Goal: Task Accomplishment & Management: Complete application form

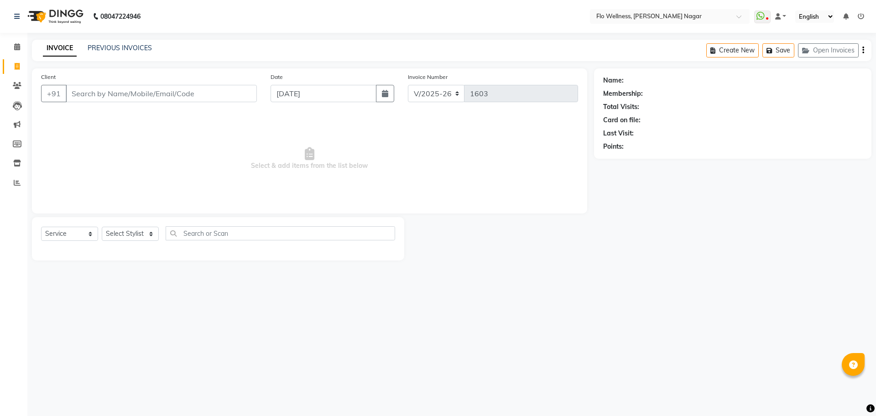
select select "4509"
select select "service"
click at [18, 83] on icon at bounding box center [17, 85] width 9 height 7
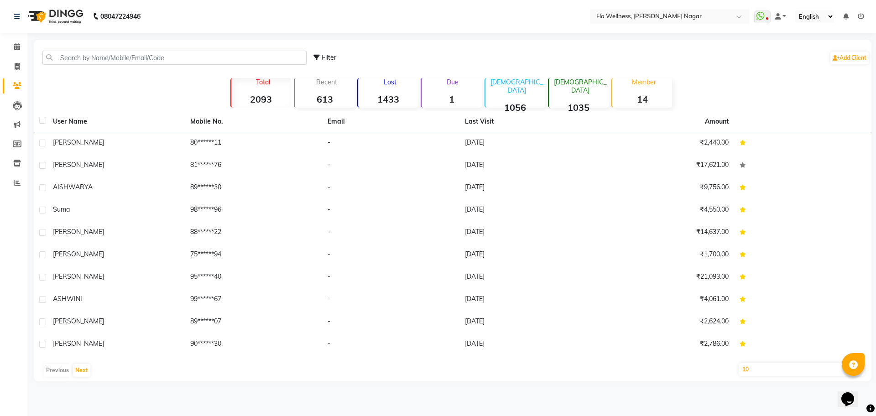
click at [766, 367] on select "10 50 100" at bounding box center [801, 369] width 126 height 13
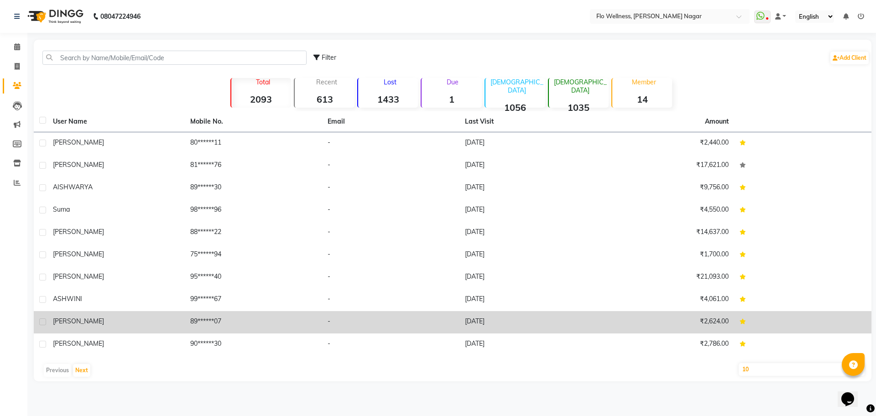
select select "50"
click at [738, 363] on select "10 50 100" at bounding box center [801, 369] width 126 height 13
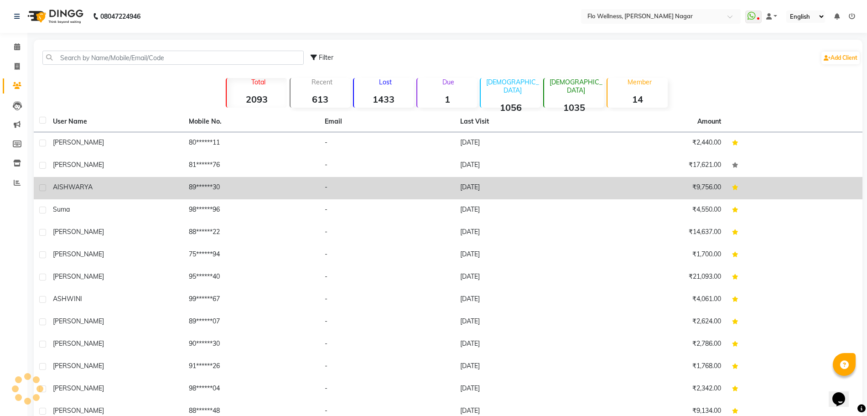
click at [120, 191] on div "AISHWARYA" at bounding box center [115, 187] width 125 height 10
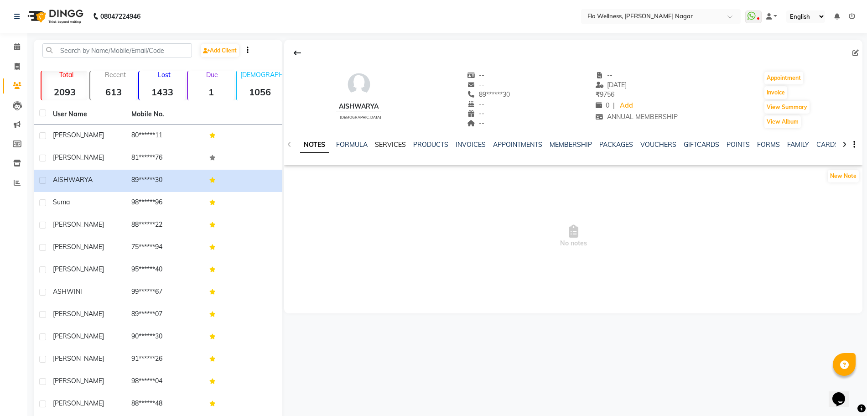
click at [377, 144] on link "SERVICES" at bounding box center [390, 144] width 31 height 8
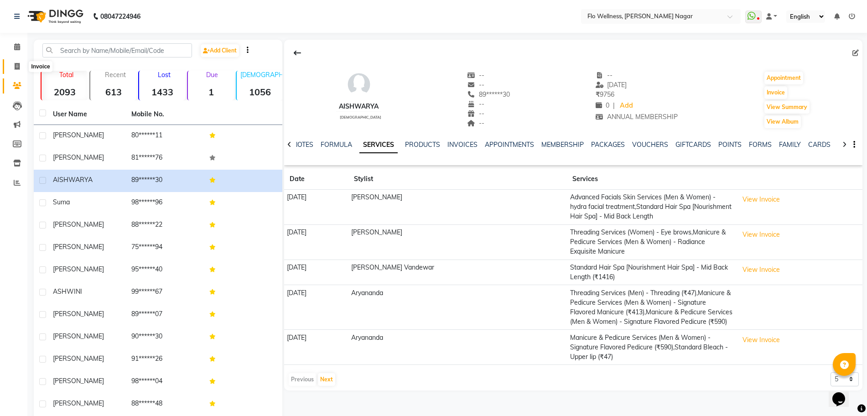
click at [15, 62] on span at bounding box center [17, 67] width 16 height 10
select select "service"
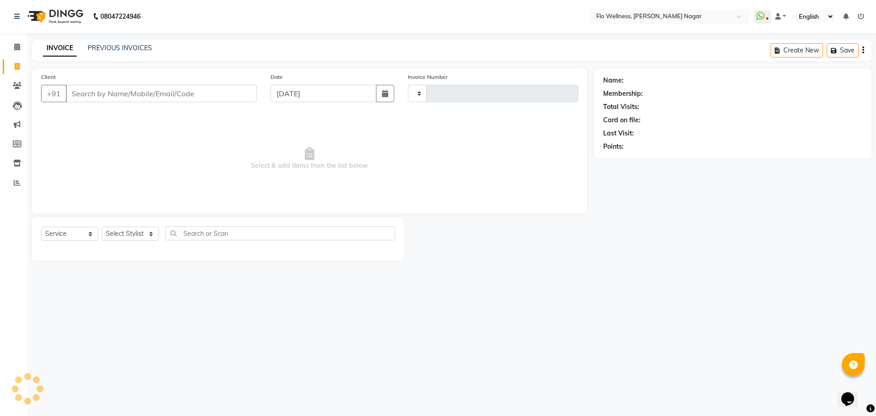
type input "1603"
select select "4509"
click at [15, 88] on icon at bounding box center [17, 85] width 9 height 7
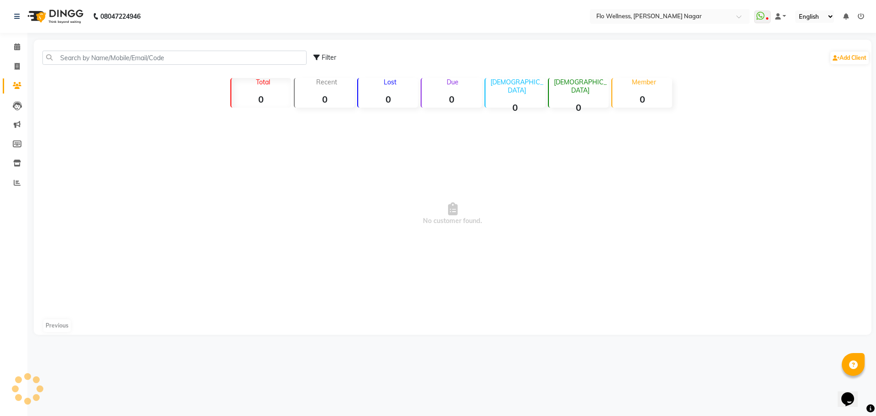
click at [428, 269] on span "No customer found." at bounding box center [452, 213] width 837 height 205
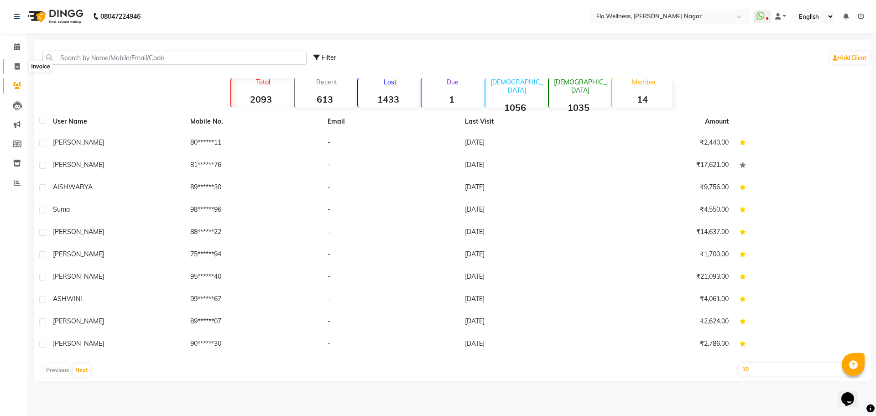
click at [17, 71] on span at bounding box center [17, 67] width 16 height 10
select select "service"
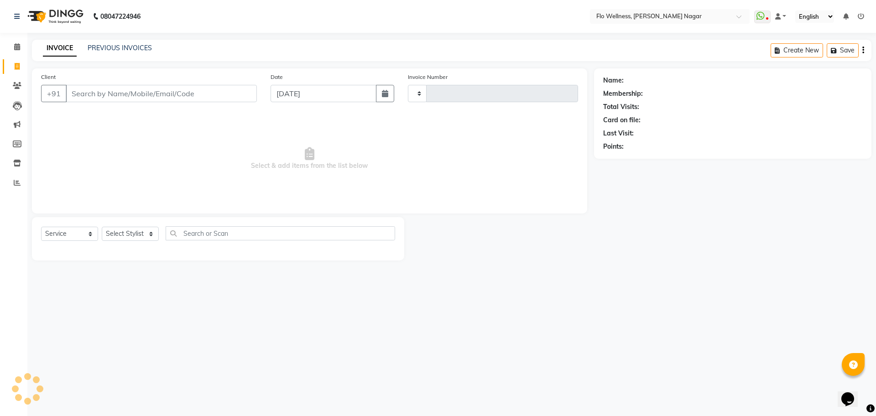
type input "1603"
select select "4509"
click at [133, 91] on input "Client" at bounding box center [161, 93] width 191 height 17
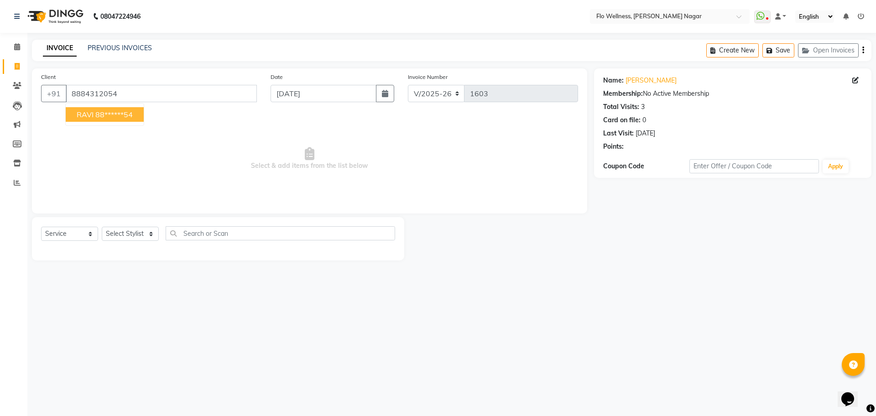
click at [114, 113] on ngb-highlight "88******54" at bounding box center [113, 114] width 37 height 9
type input "88******54"
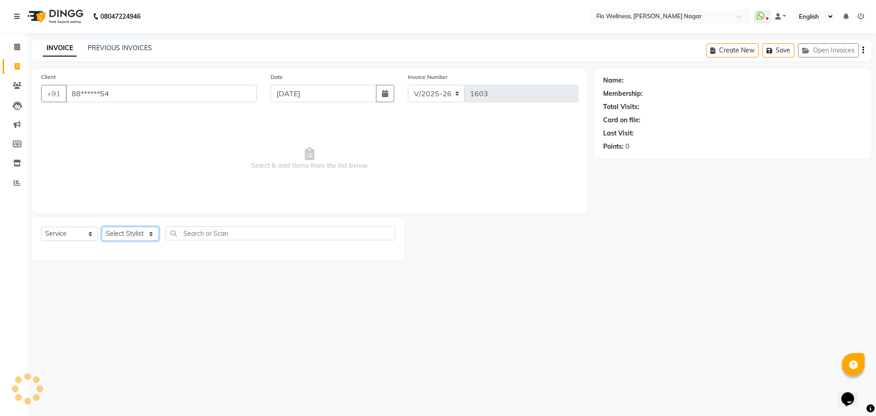
click at [143, 234] on select "Select Stylist [PERSON_NAME] Mani R [PERSON_NAME] Nivedini [PERSON_NAME]" at bounding box center [130, 234] width 57 height 14
select select "89638"
click at [102, 227] on select "Select Stylist [PERSON_NAME] Mani R [PERSON_NAME] Nivedini [PERSON_NAME]" at bounding box center [130, 234] width 57 height 14
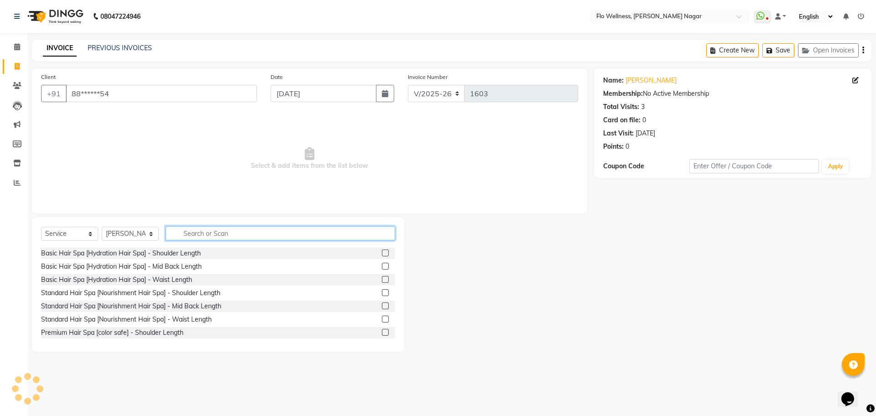
click at [219, 236] on input "text" at bounding box center [280, 233] width 229 height 14
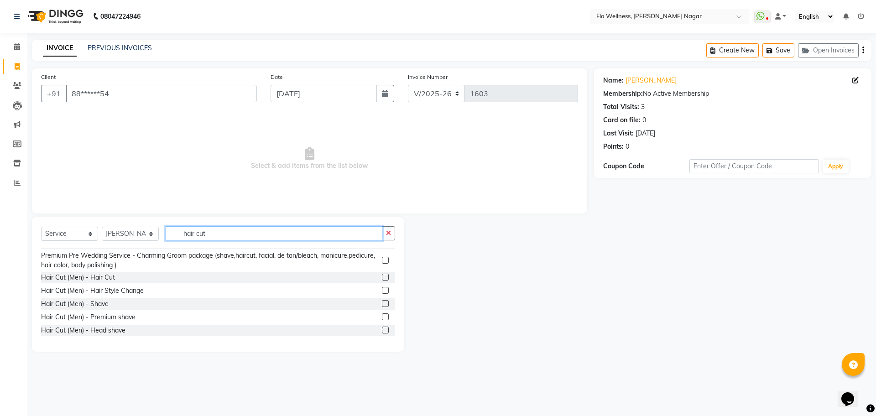
scroll to position [114, 0]
type input "hair cut"
click at [109, 277] on div "Hair Cut (Men) - Hair Cut" at bounding box center [78, 276] width 74 height 10
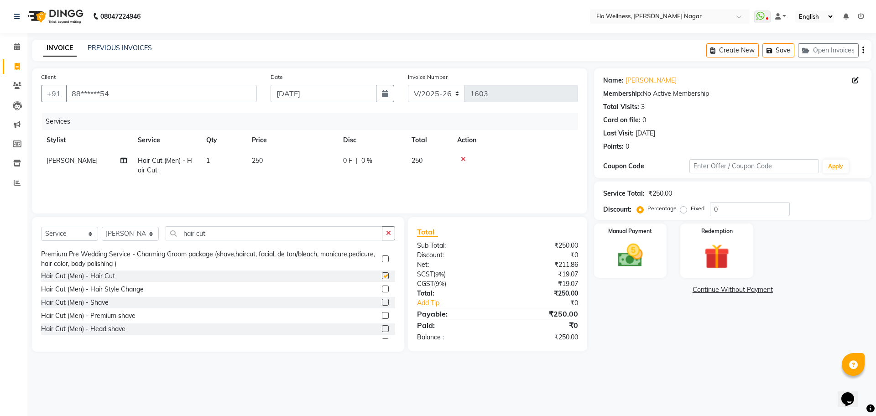
checkbox input "false"
click at [287, 235] on input "hair cut" at bounding box center [274, 233] width 217 height 14
type input "h"
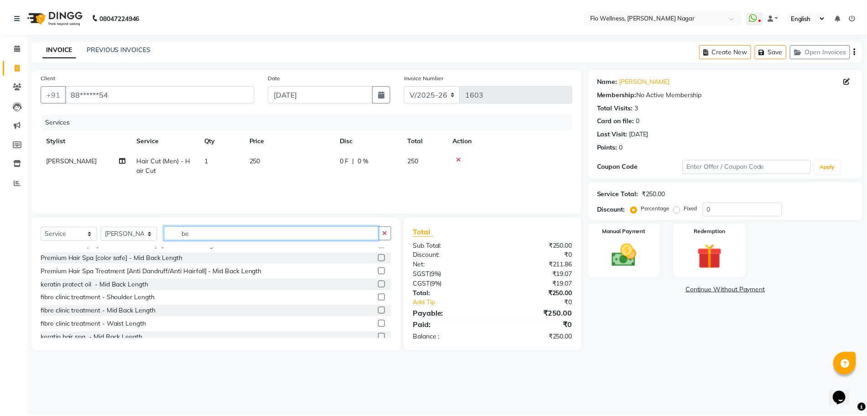
scroll to position [0, 0]
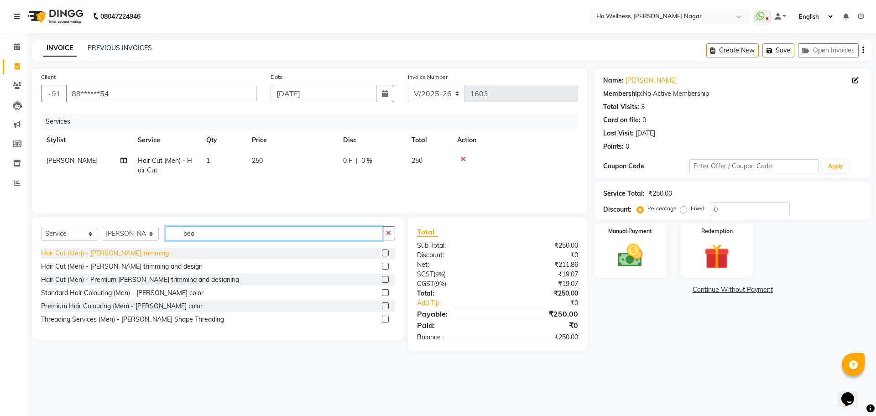
type input "bea"
click at [108, 250] on div "Hair Cut (Men) - [PERSON_NAME] trimming" at bounding box center [105, 254] width 128 height 10
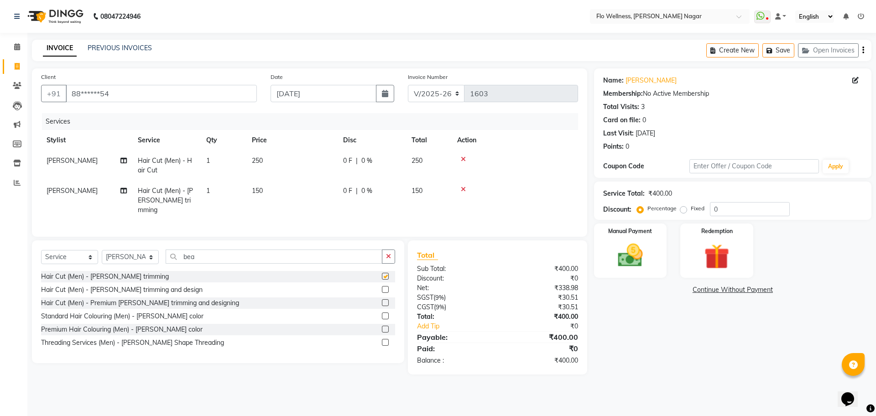
checkbox input "false"
click at [645, 259] on img at bounding box center [630, 255] width 42 height 30
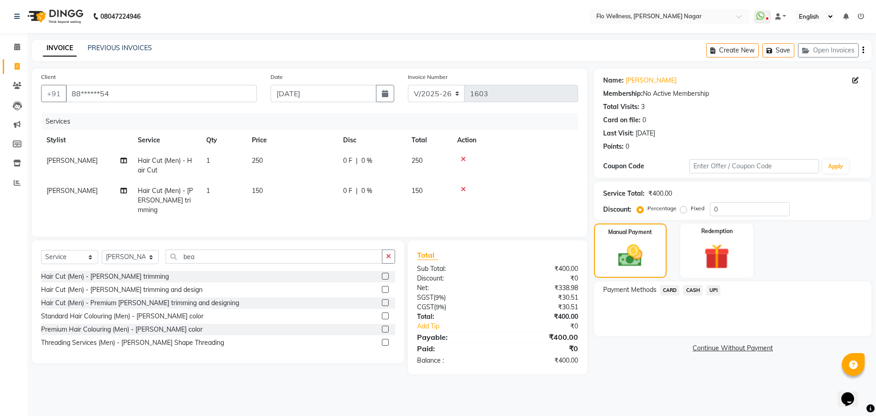
click at [713, 290] on span "UPI" at bounding box center [713, 290] width 14 height 10
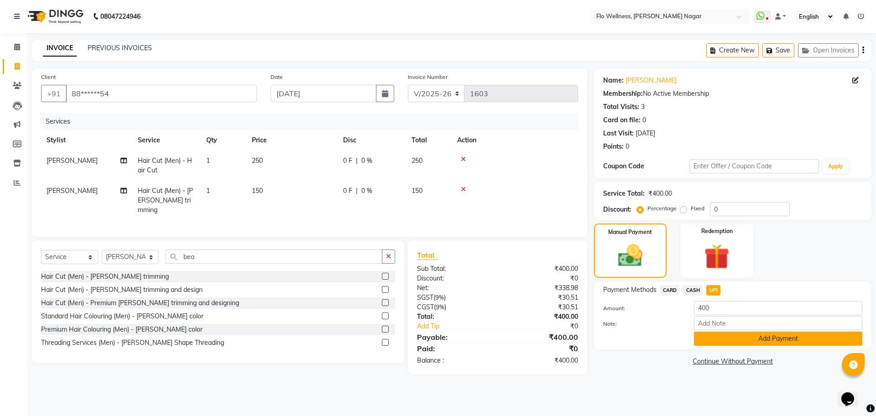
click at [755, 340] on button "Add Payment" at bounding box center [778, 339] width 168 height 14
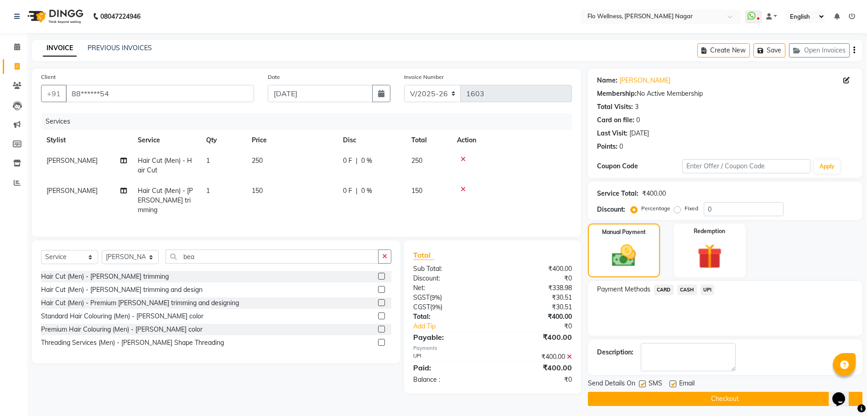
click at [767, 404] on button "Checkout" at bounding box center [725, 399] width 275 height 14
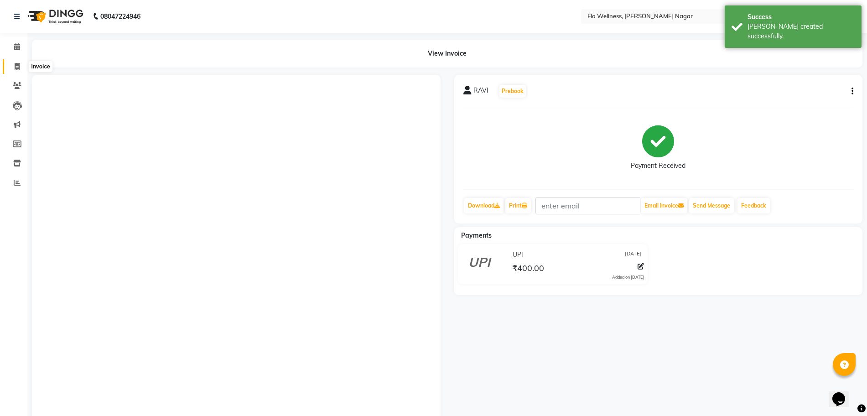
click at [25, 67] on span at bounding box center [17, 67] width 16 height 10
select select "service"
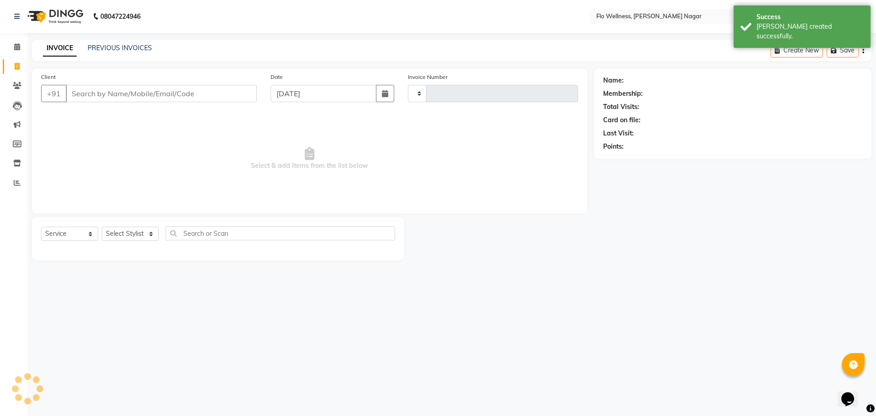
type input "1604"
select select "4509"
click at [121, 94] on input "Client" at bounding box center [161, 93] width 191 height 17
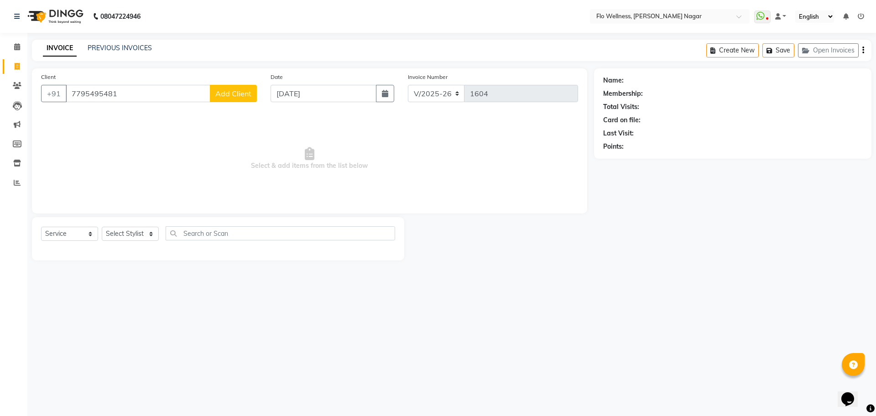
type input "7795495481"
click at [246, 94] on span "Add Client" at bounding box center [233, 93] width 36 height 9
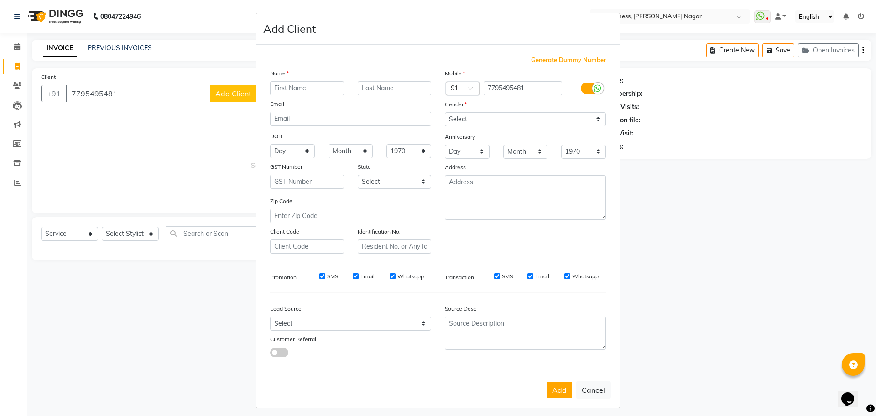
click at [287, 94] on input "text" at bounding box center [307, 88] width 74 height 14
type input "[PERSON_NAME]"
click at [505, 116] on select "Select [DEMOGRAPHIC_DATA] [DEMOGRAPHIC_DATA] Other Prefer Not To Say" at bounding box center [525, 119] width 161 height 14
select select "[DEMOGRAPHIC_DATA]"
click at [445, 112] on select "Select [DEMOGRAPHIC_DATA] [DEMOGRAPHIC_DATA] Other Prefer Not To Say" at bounding box center [525, 119] width 161 height 14
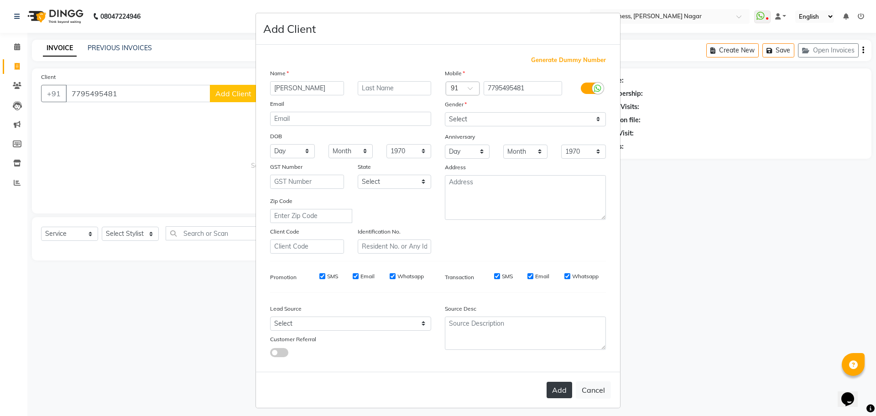
click at [557, 393] on button "Add" at bounding box center [559, 390] width 26 height 16
type input "77******81"
select select
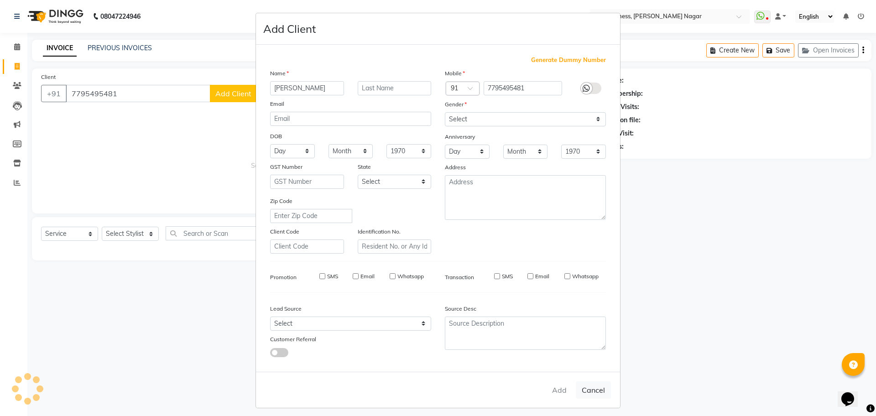
select select
checkbox input "false"
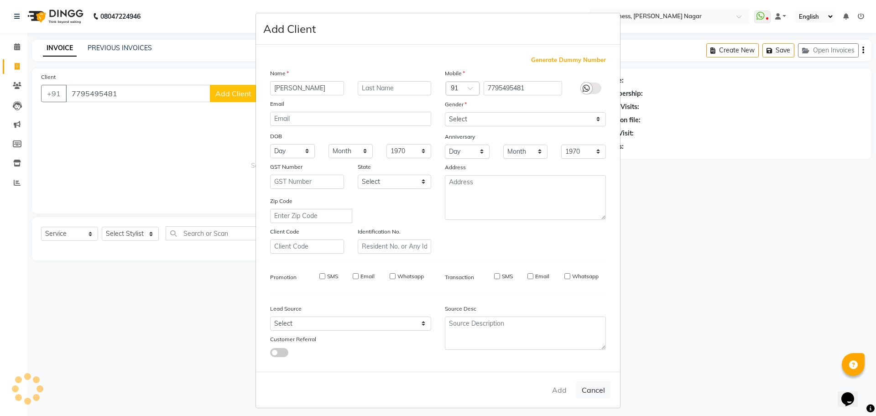
checkbox input "false"
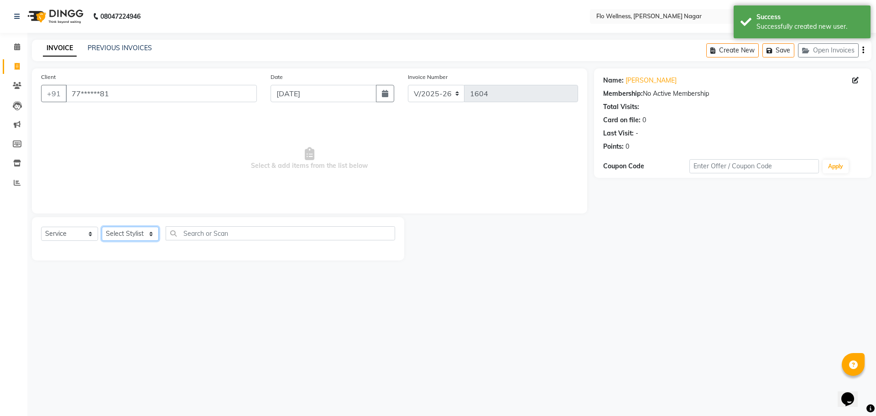
click at [137, 233] on select "Select Stylist [PERSON_NAME] Mani R [PERSON_NAME] Nivedini [PERSON_NAME]" at bounding box center [130, 234] width 57 height 14
select select "33268"
click at [102, 227] on select "Select Stylist [PERSON_NAME] Mani R [PERSON_NAME] Nivedini [PERSON_NAME]" at bounding box center [130, 234] width 57 height 14
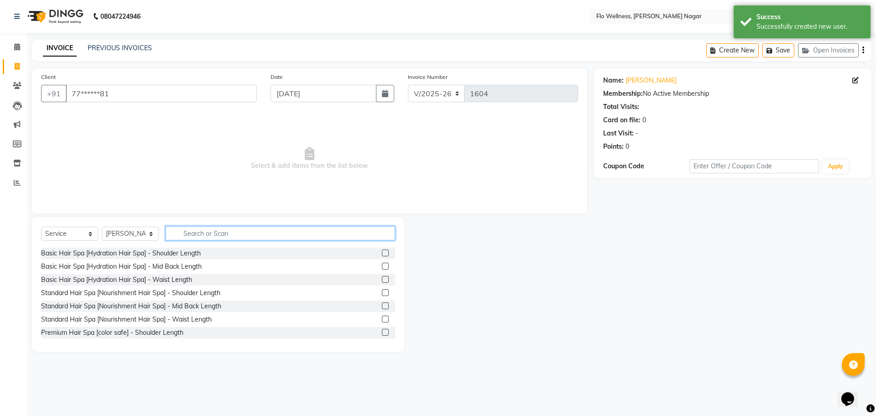
click at [191, 234] on input "text" at bounding box center [280, 233] width 229 height 14
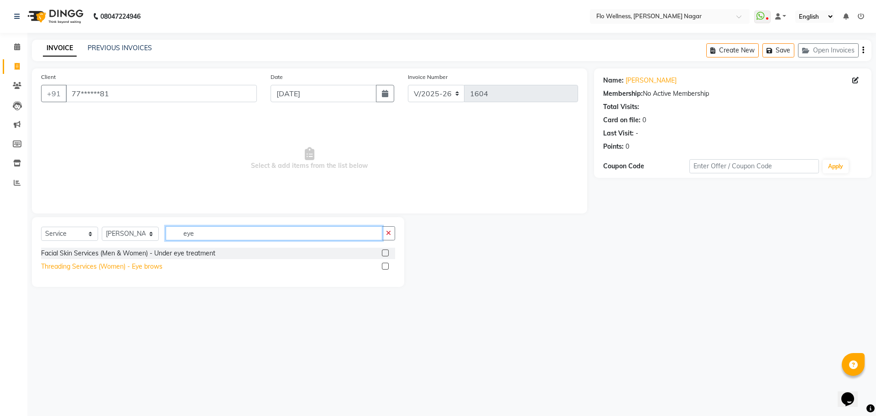
type input "eye"
click at [125, 269] on div "Threading Services (Women) - Eye brows" at bounding box center [101, 267] width 121 height 10
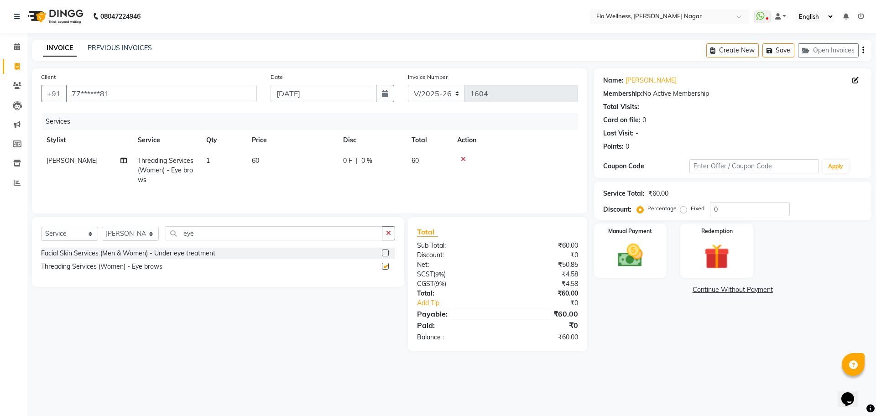
checkbox input "false"
click at [212, 236] on input "eye" at bounding box center [274, 233] width 217 height 14
type input "e"
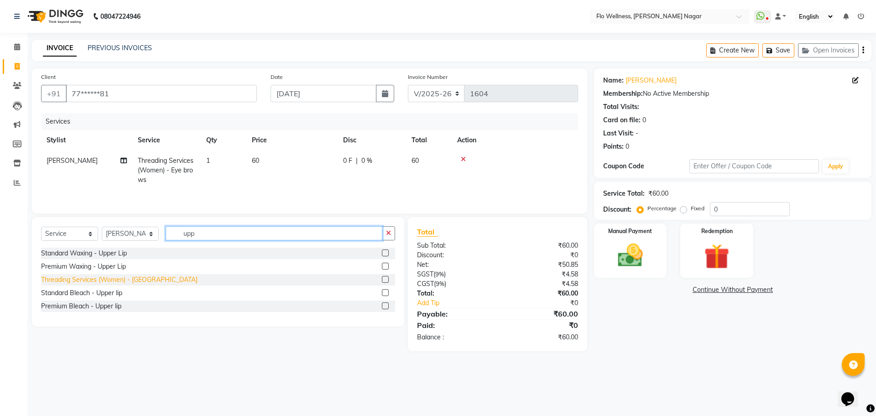
type input "upp"
click at [112, 279] on div "Threading Services (Women) - [GEOGRAPHIC_DATA]" at bounding box center [119, 280] width 156 height 10
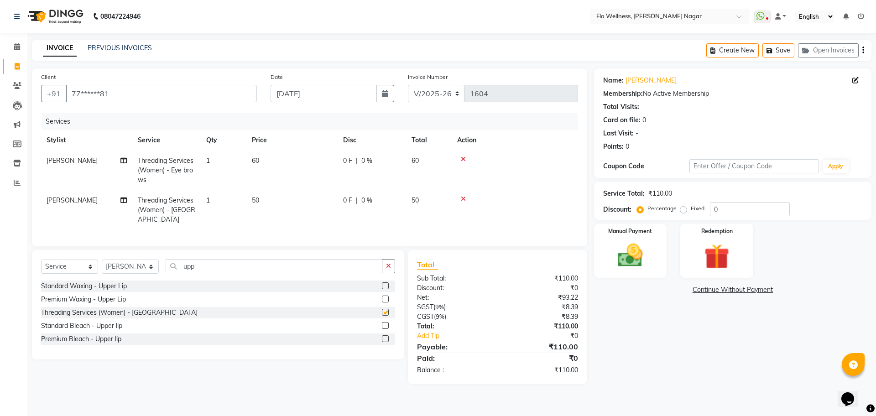
checkbox input "false"
click at [215, 273] on input "upp" at bounding box center [274, 266] width 217 height 14
type input "u"
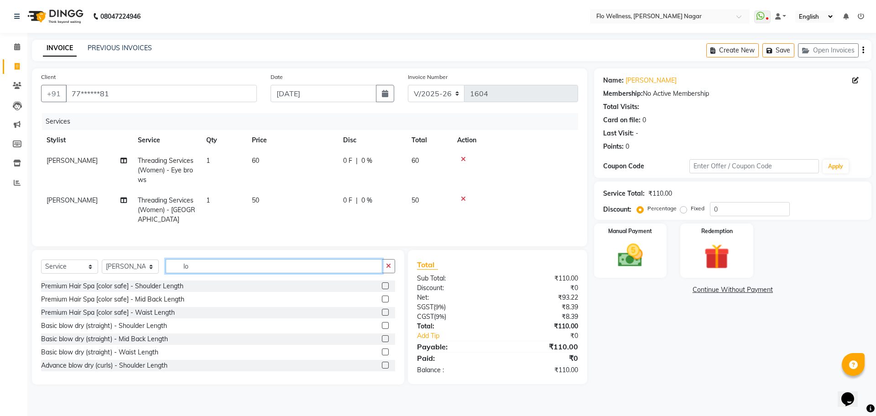
type input "l"
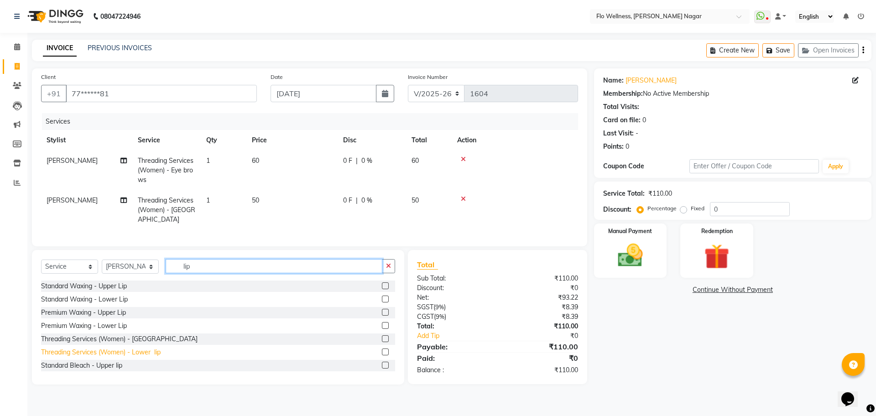
type input "lip"
click at [112, 357] on div "Threading Services (Women) - Lower lip" at bounding box center [100, 352] width 119 height 10
checkbox input "false"
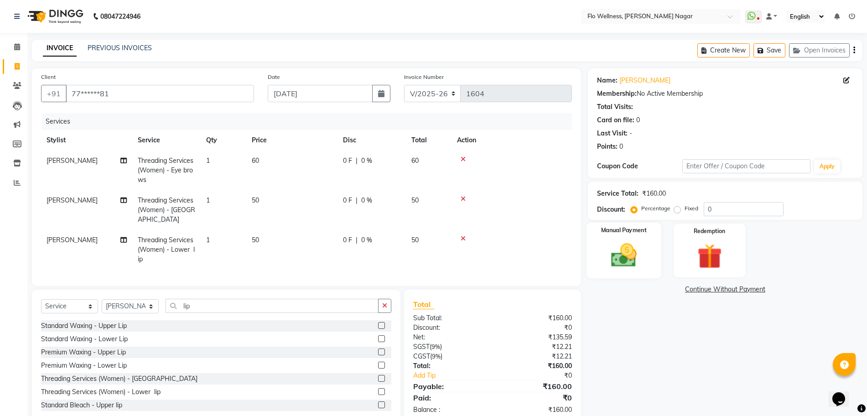
click at [626, 268] on img at bounding box center [624, 255] width 42 height 30
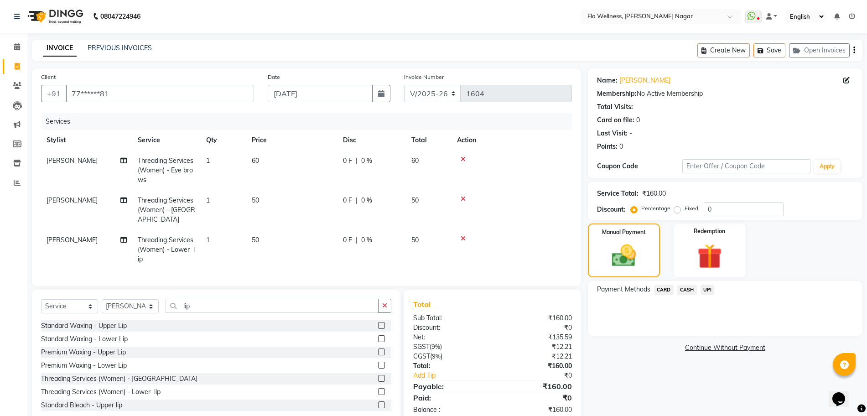
click at [706, 289] on span "UPI" at bounding box center [707, 290] width 14 height 10
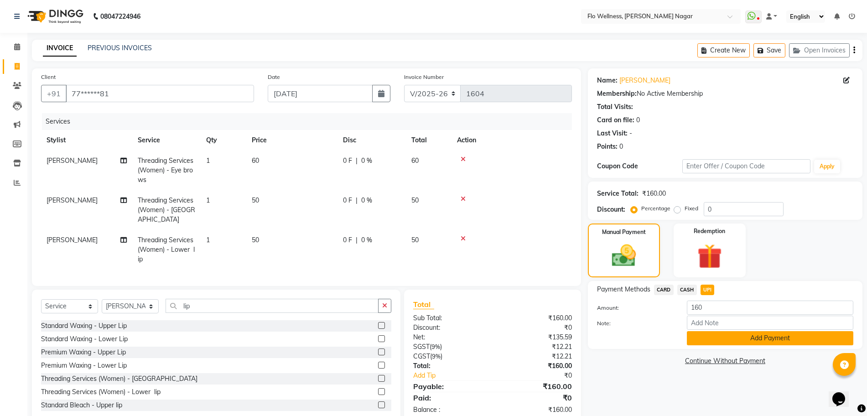
click at [725, 338] on button "Add Payment" at bounding box center [770, 338] width 166 height 14
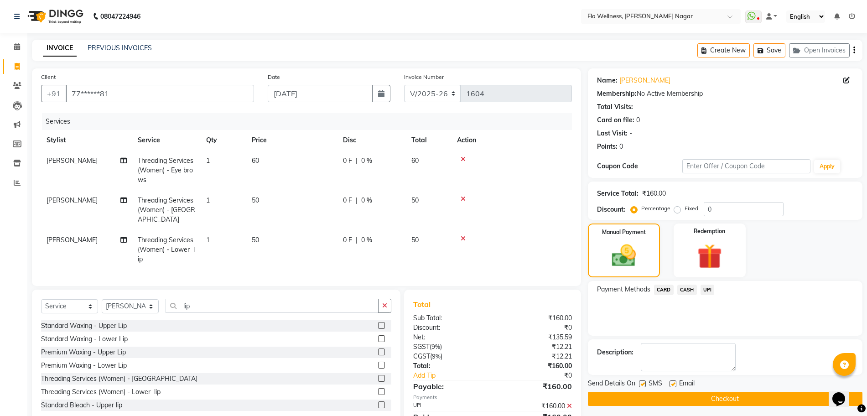
click at [721, 394] on button "Checkout" at bounding box center [725, 399] width 275 height 14
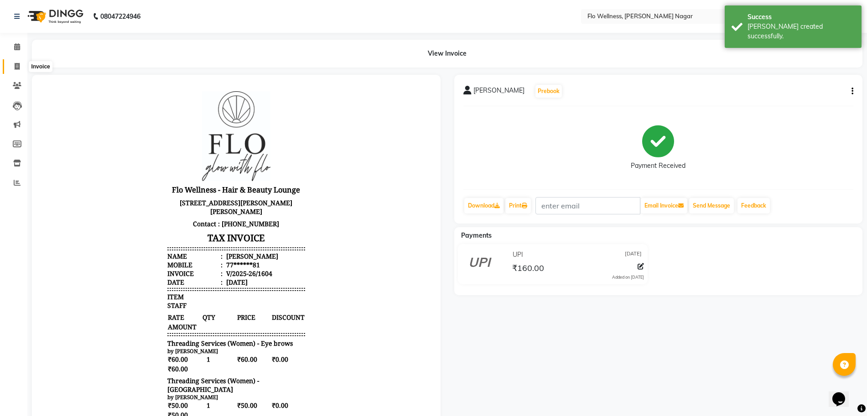
click at [19, 66] on icon at bounding box center [17, 66] width 5 height 7
select select "service"
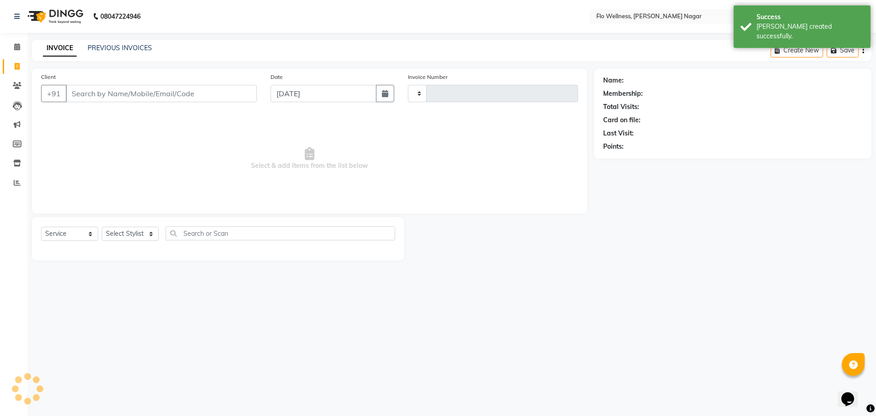
type input "1605"
select select "4509"
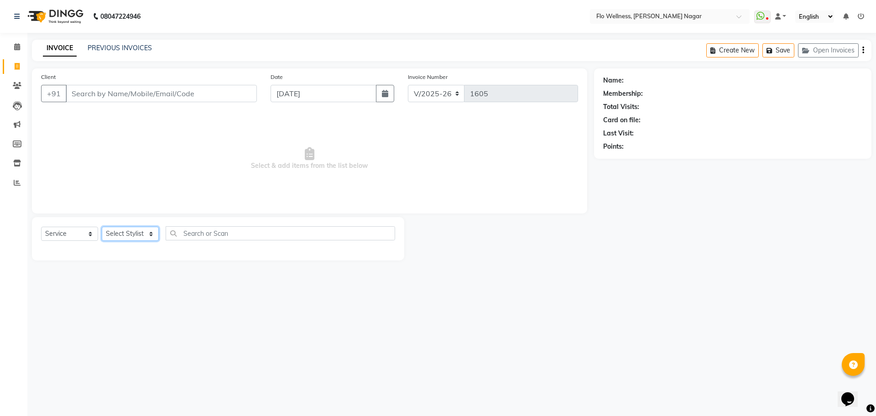
click at [119, 232] on select "Select Stylist [PERSON_NAME] Mani R [PERSON_NAME] Nivedini [PERSON_NAME]" at bounding box center [130, 234] width 57 height 14
select select "33268"
click at [102, 227] on select "Select Stylist [PERSON_NAME] Mani R [PERSON_NAME] Nivedini [PERSON_NAME]" at bounding box center [130, 234] width 57 height 14
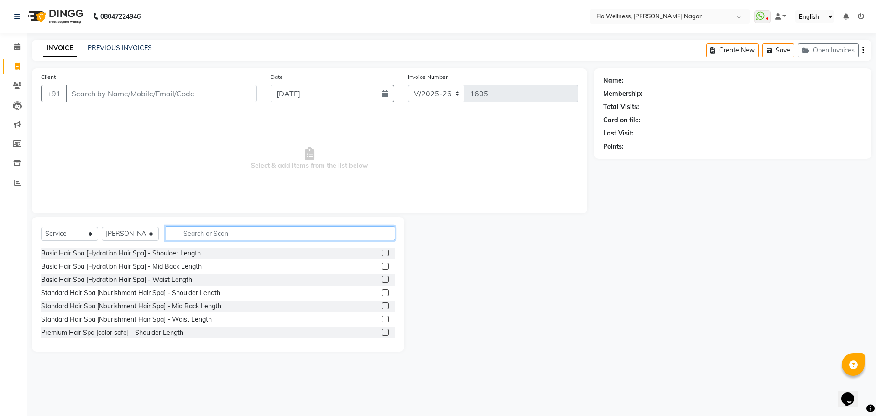
click at [214, 232] on input "text" at bounding box center [280, 233] width 229 height 14
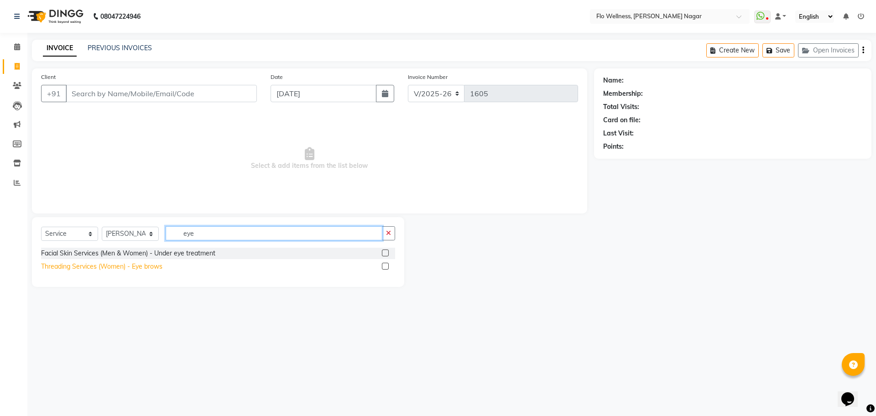
type input "eye"
click at [124, 269] on div "Threading Services (Women) - Eye brows" at bounding box center [101, 267] width 121 height 10
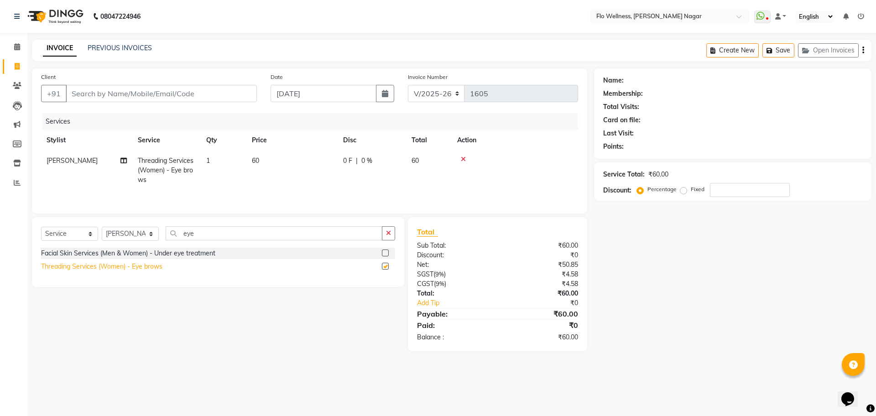
checkbox input "false"
click at [83, 94] on input "Client" at bounding box center [161, 93] width 191 height 17
type input "9"
type input "0"
type input "9113684953"
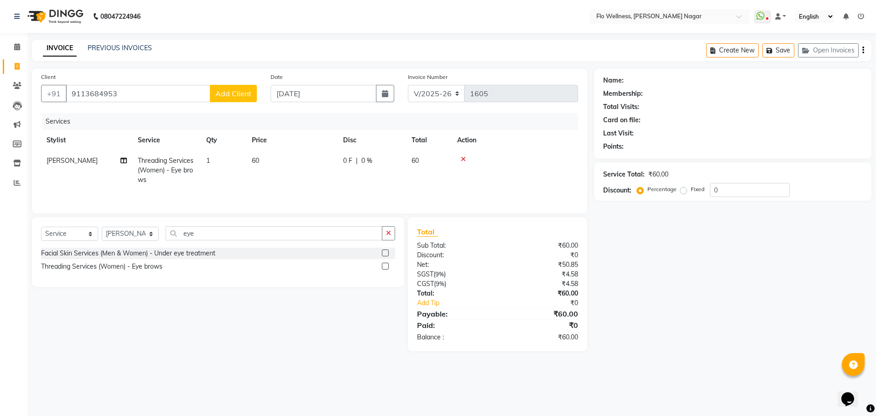
click at [234, 96] on span "Add Client" at bounding box center [233, 93] width 36 height 9
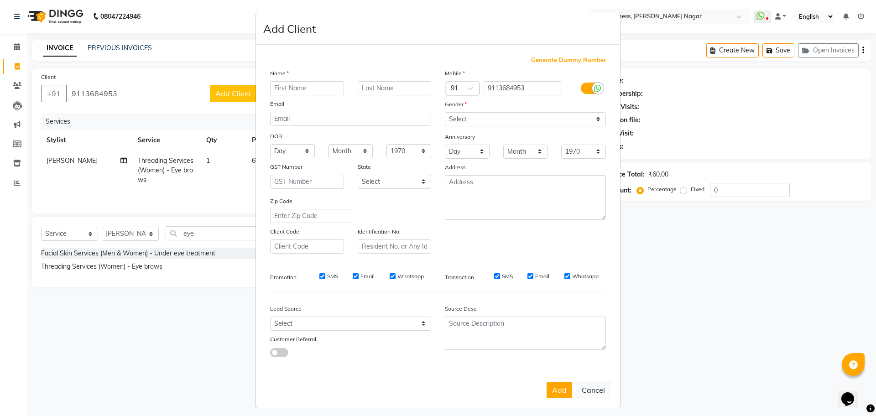
click at [315, 88] on input "text" at bounding box center [307, 88] width 74 height 14
type input "divya"
click at [518, 115] on select "Select [DEMOGRAPHIC_DATA] [DEMOGRAPHIC_DATA] Other Prefer Not To Say" at bounding box center [525, 119] width 161 height 14
select select "[DEMOGRAPHIC_DATA]"
click at [445, 112] on select "Select [DEMOGRAPHIC_DATA] [DEMOGRAPHIC_DATA] Other Prefer Not To Say" at bounding box center [525, 119] width 161 height 14
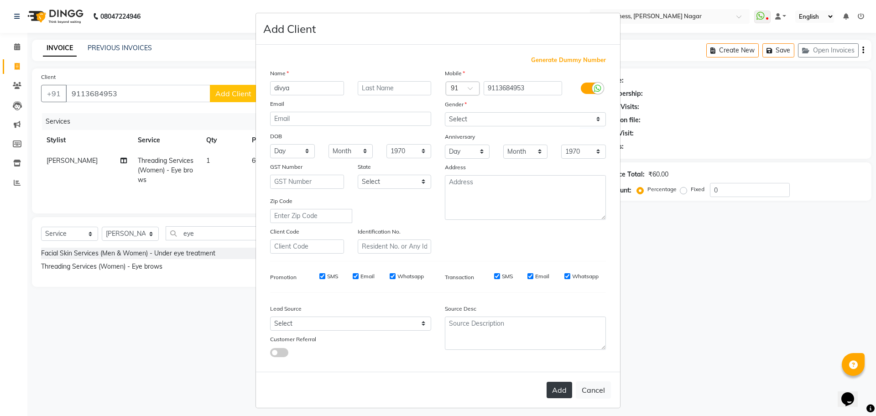
click at [562, 390] on button "Add" at bounding box center [559, 390] width 26 height 16
type input "91******53"
select select
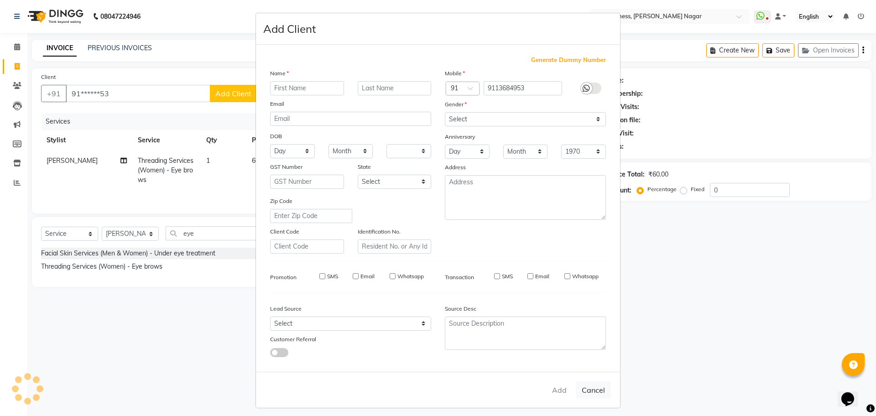
select select
checkbox input "false"
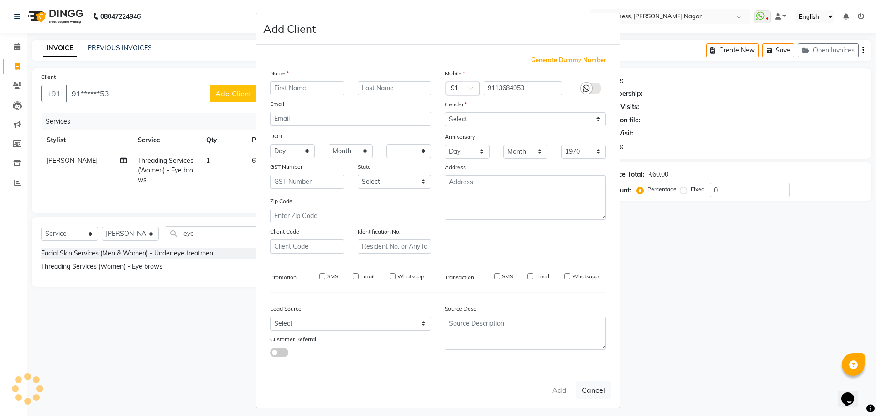
checkbox input "false"
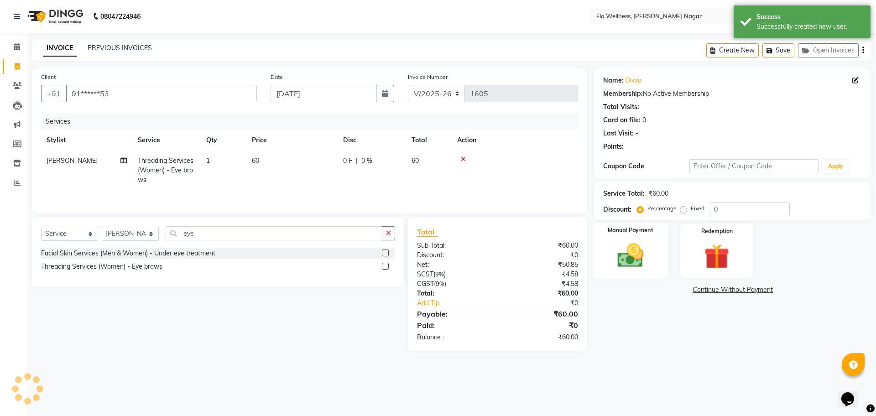
drag, startPoint x: 587, startPoint y: 247, endPoint x: 603, endPoint y: 253, distance: 17.0
click at [587, 249] on div "Manual Payment Redemption" at bounding box center [732, 250] width 291 height 54
click at [622, 259] on img at bounding box center [630, 255] width 42 height 30
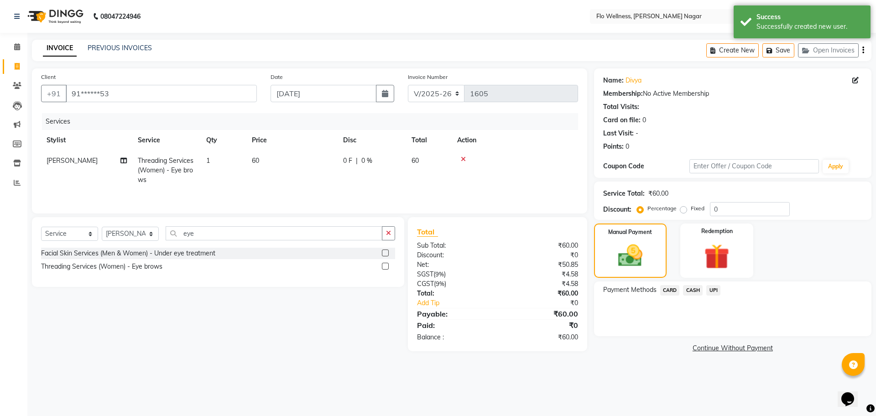
click at [687, 287] on span "CASH" at bounding box center [693, 290] width 20 height 10
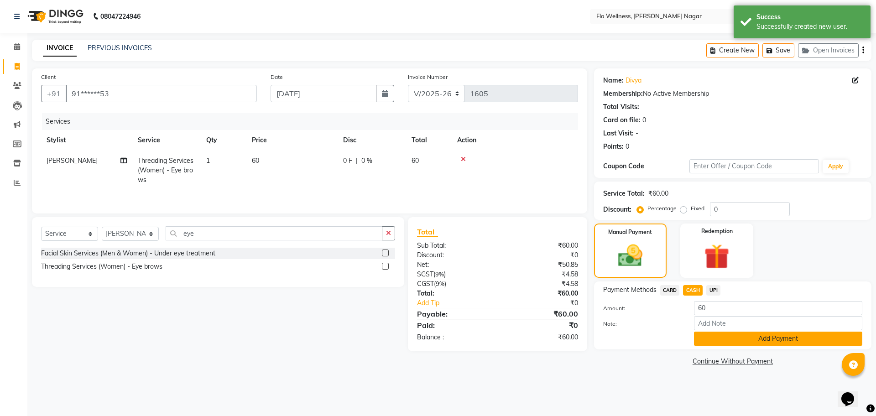
click at [720, 335] on button "Add Payment" at bounding box center [778, 339] width 168 height 14
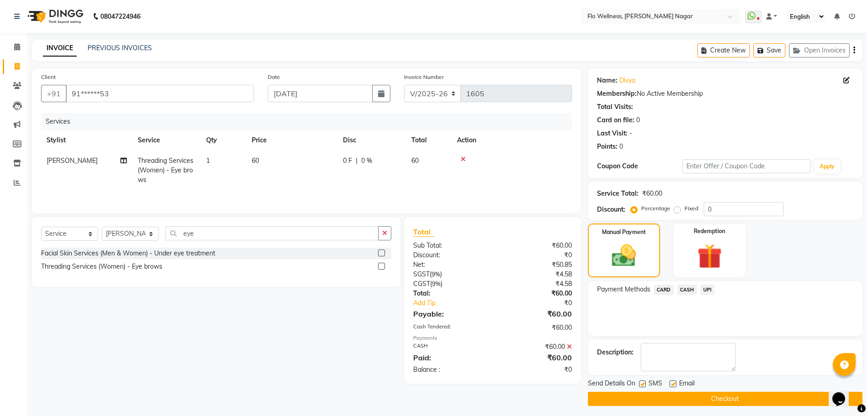
click at [723, 400] on button "Checkout" at bounding box center [725, 399] width 275 height 14
